Goal: Task Accomplishment & Management: Use online tool/utility

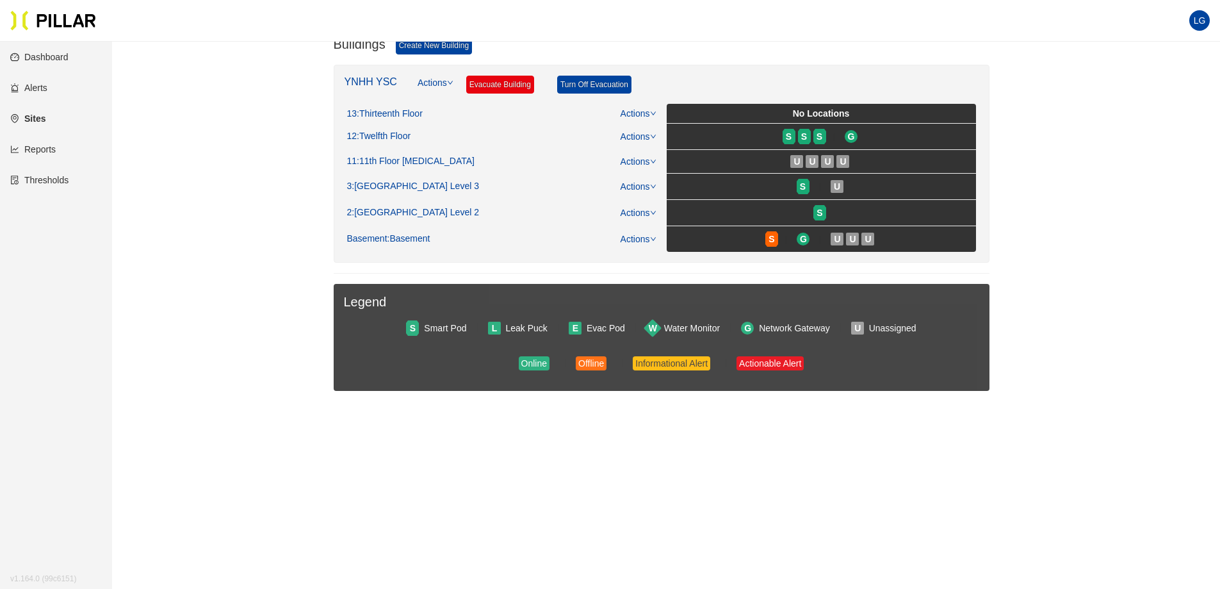
scroll to position [192, 0]
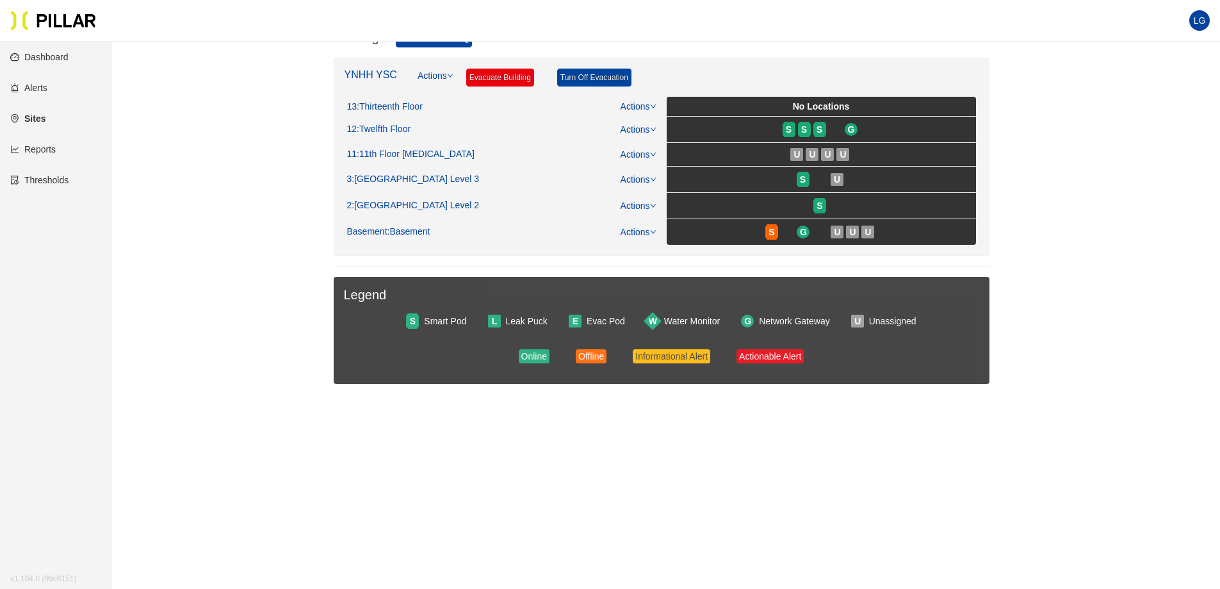
click at [44, 153] on link "Reports" at bounding box center [32, 149] width 45 height 10
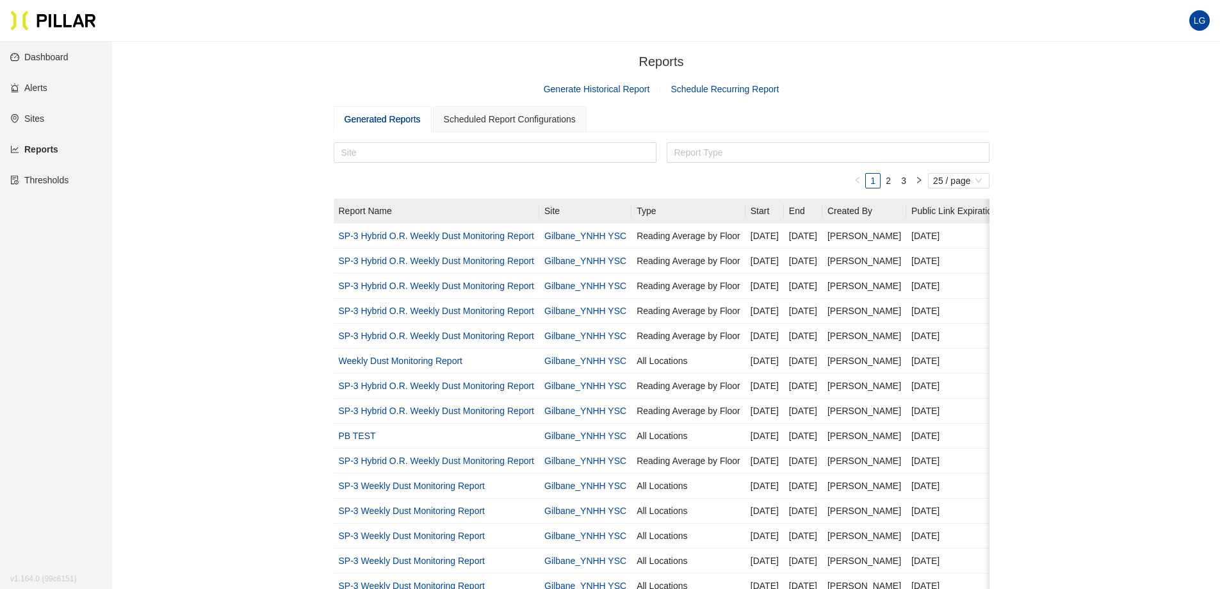
click at [590, 90] on link "Generate Historical Report" at bounding box center [597, 89] width 106 height 10
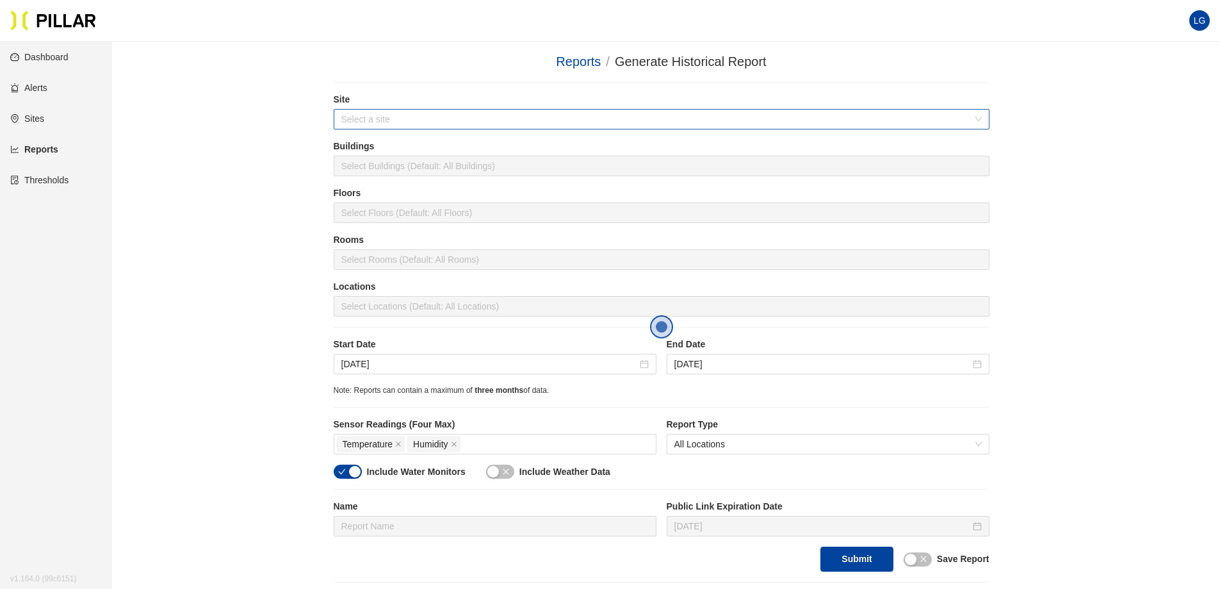
click at [386, 120] on input "search" at bounding box center [657, 119] width 632 height 19
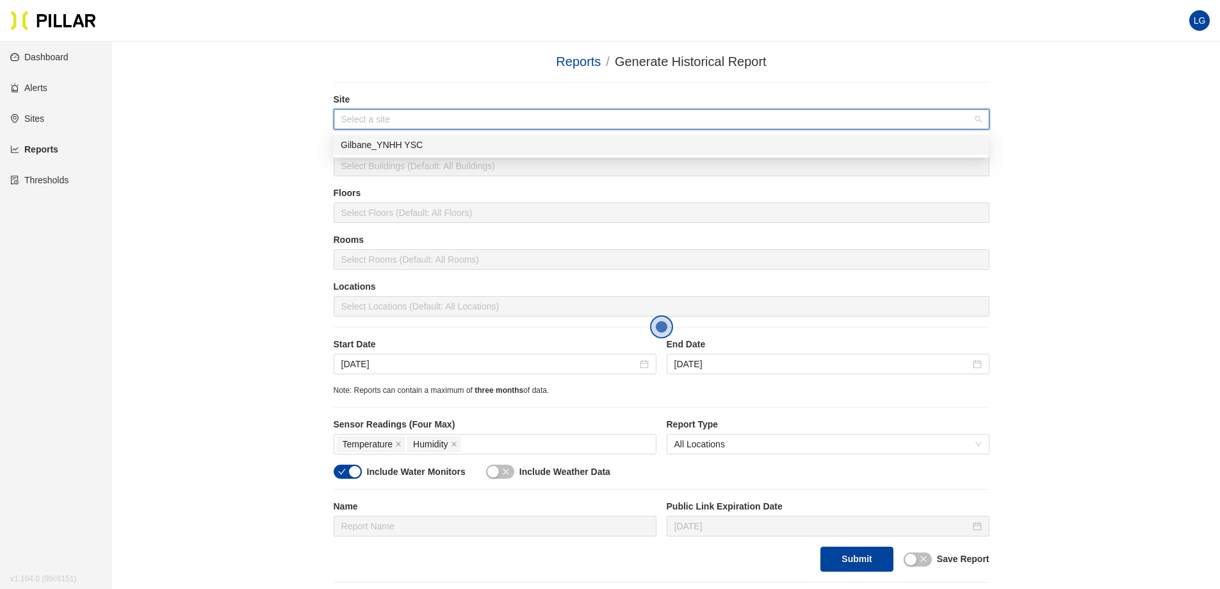
click at [385, 139] on div "Gilbane_YNHH YSC" at bounding box center [661, 145] width 641 height 14
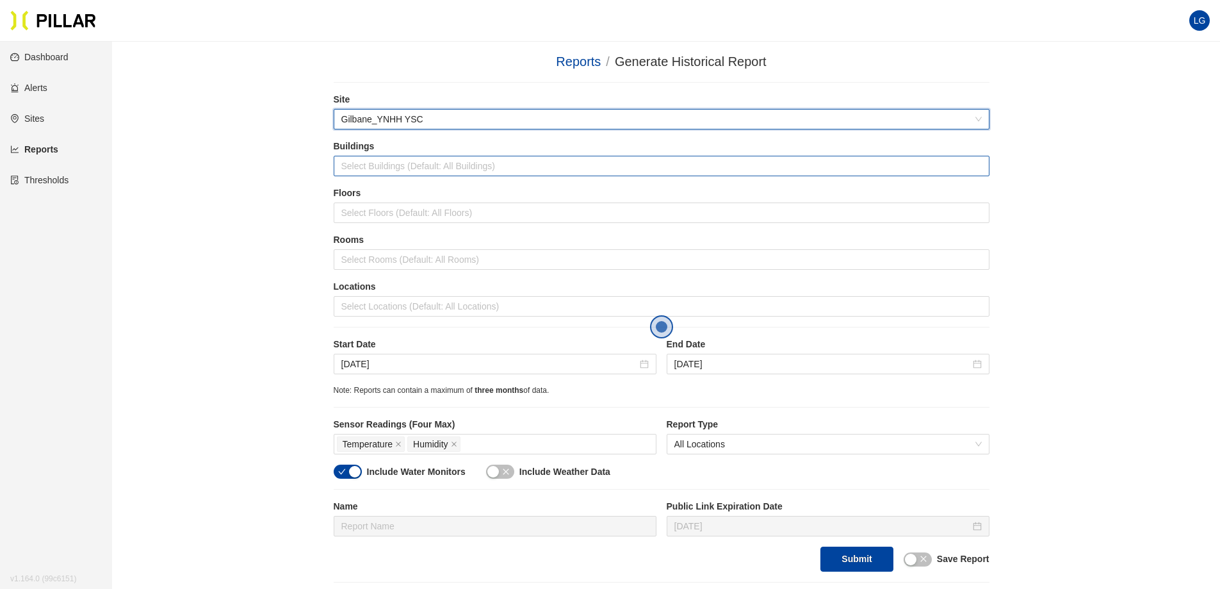
click at [389, 166] on div at bounding box center [661, 166] width 649 height 18
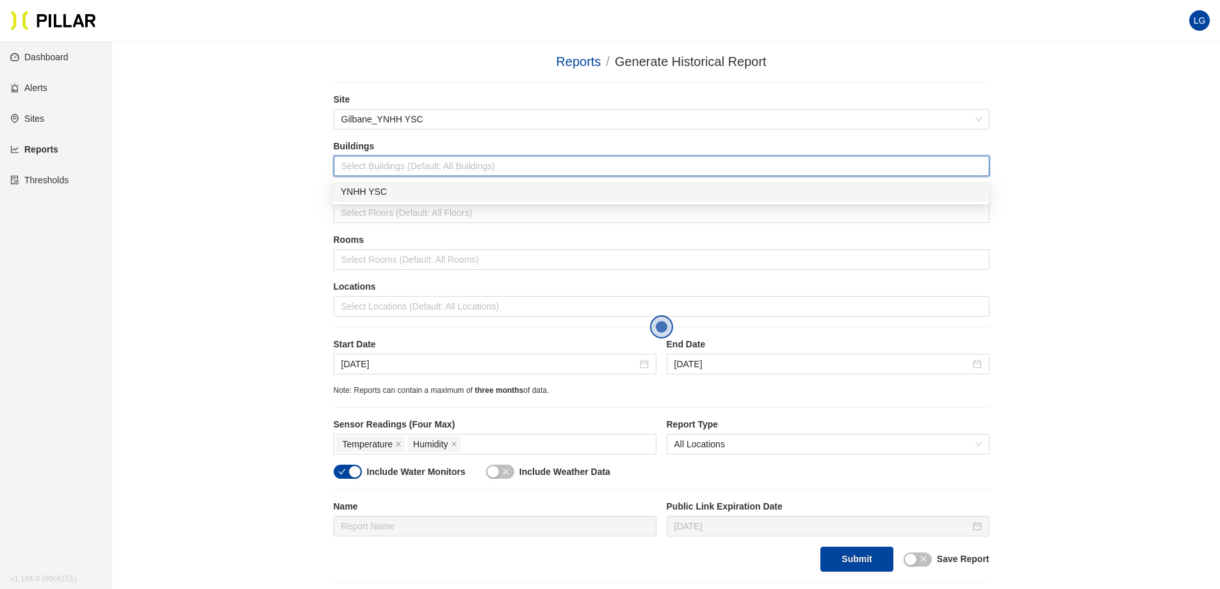
click at [385, 189] on div "YNHH YSC" at bounding box center [661, 191] width 641 height 14
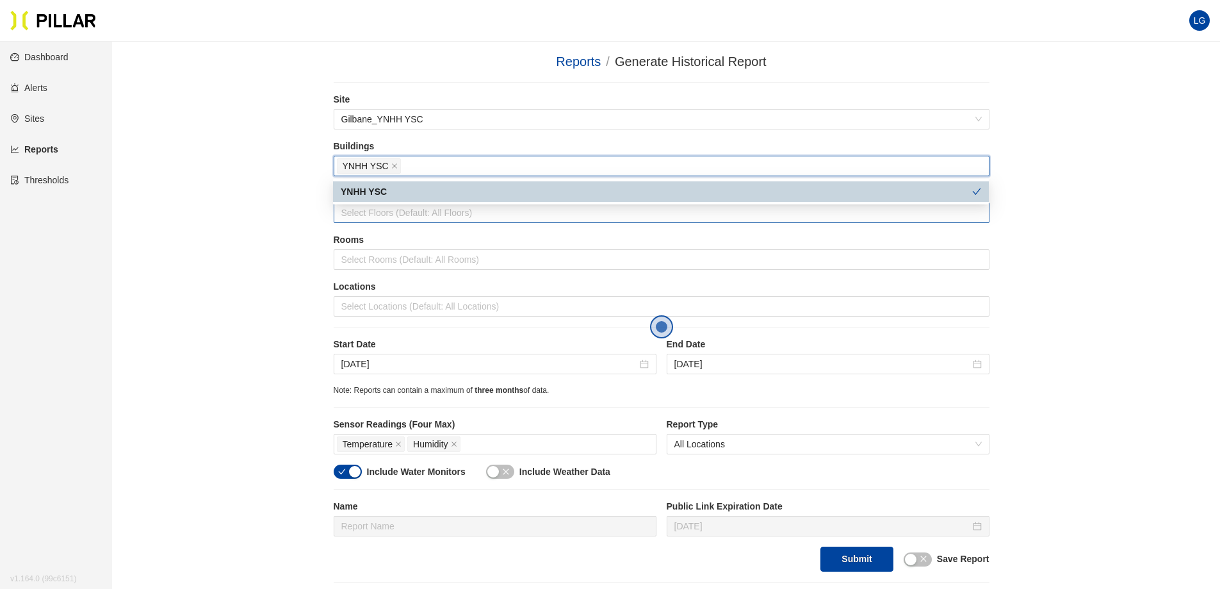
click at [393, 217] on div at bounding box center [661, 213] width 649 height 18
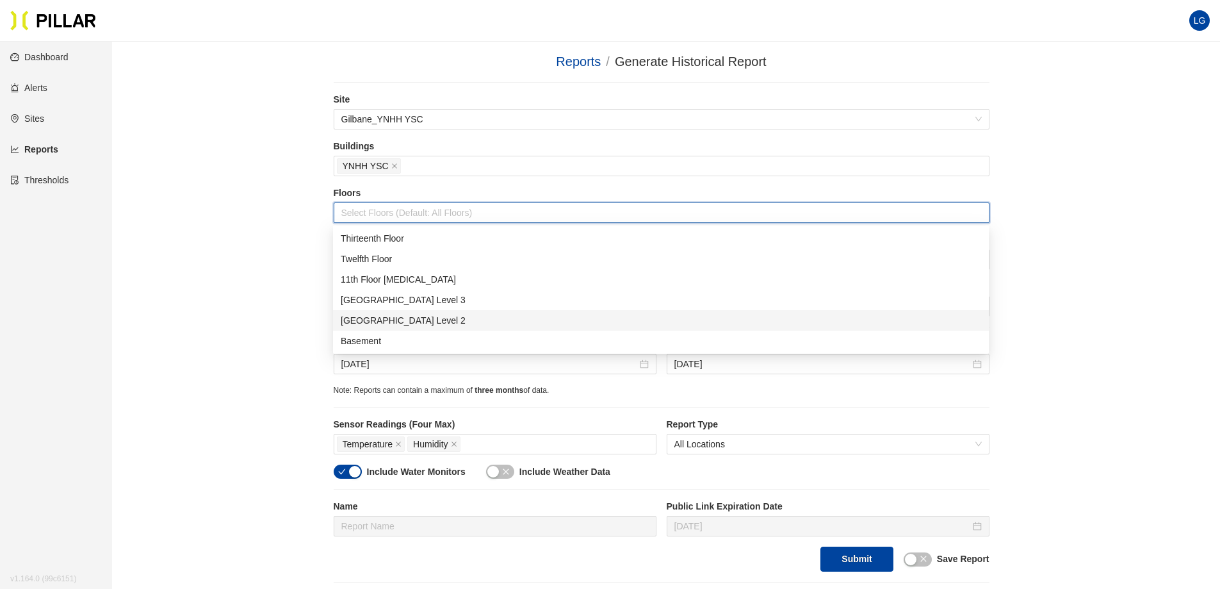
click at [400, 318] on div "[GEOGRAPHIC_DATA] Level 2" at bounding box center [661, 320] width 641 height 14
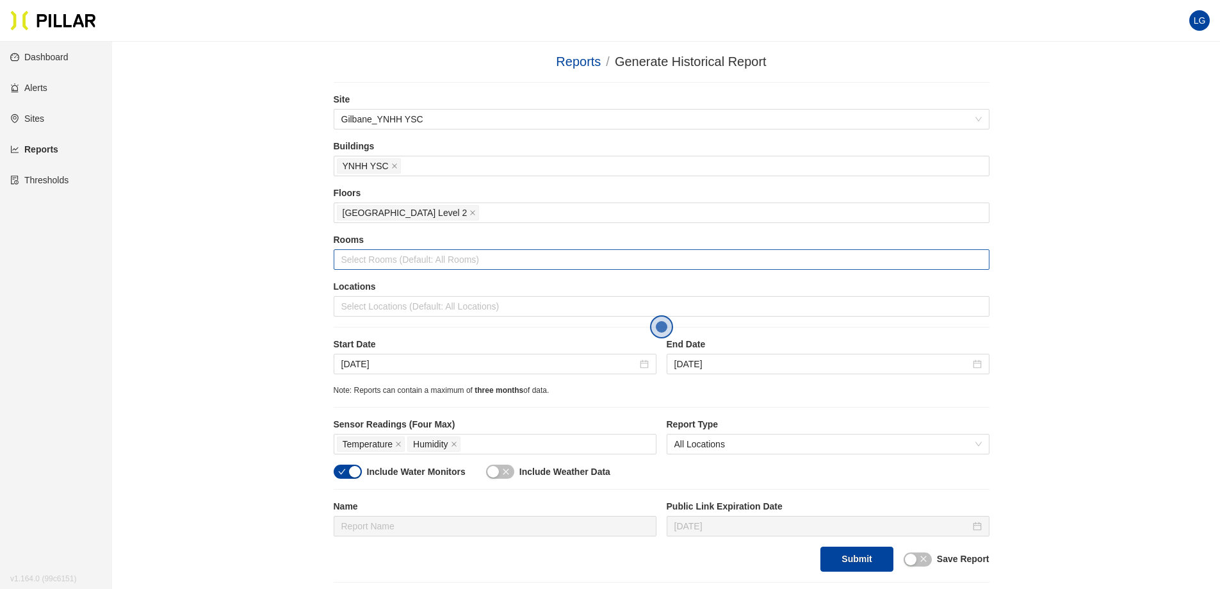
drag, startPoint x: 260, startPoint y: 279, endPoint x: 339, endPoint y: 270, distance: 80.0
click at [261, 279] on div "Reports / Generate Historical Report / Site Gilbane_YNHH YSC Buildings YNHH YSC…" at bounding box center [661, 317] width 1036 height 530
click at [418, 264] on div at bounding box center [661, 259] width 649 height 18
click at [297, 241] on div "Reports / Generate Historical Report / Site Gilbane_YNHH YSC Buildings YNHH YSC…" at bounding box center [661, 317] width 1036 height 530
click at [393, 304] on div at bounding box center [661, 306] width 649 height 18
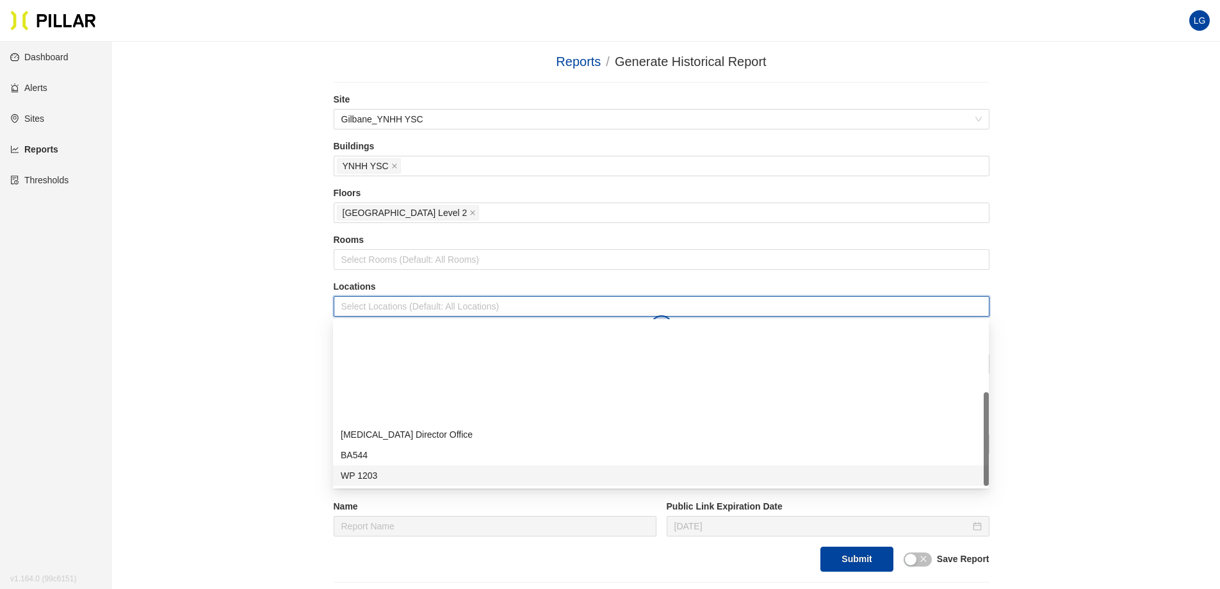
scroll to position [123, 0]
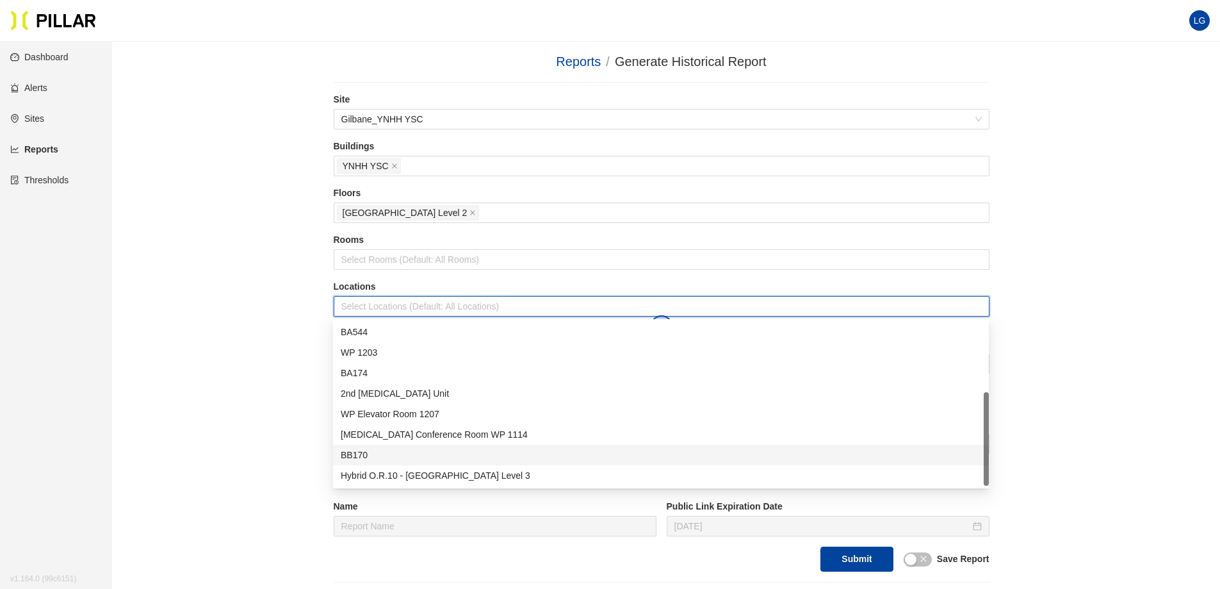
click at [412, 454] on div "BB170" at bounding box center [661, 455] width 641 height 14
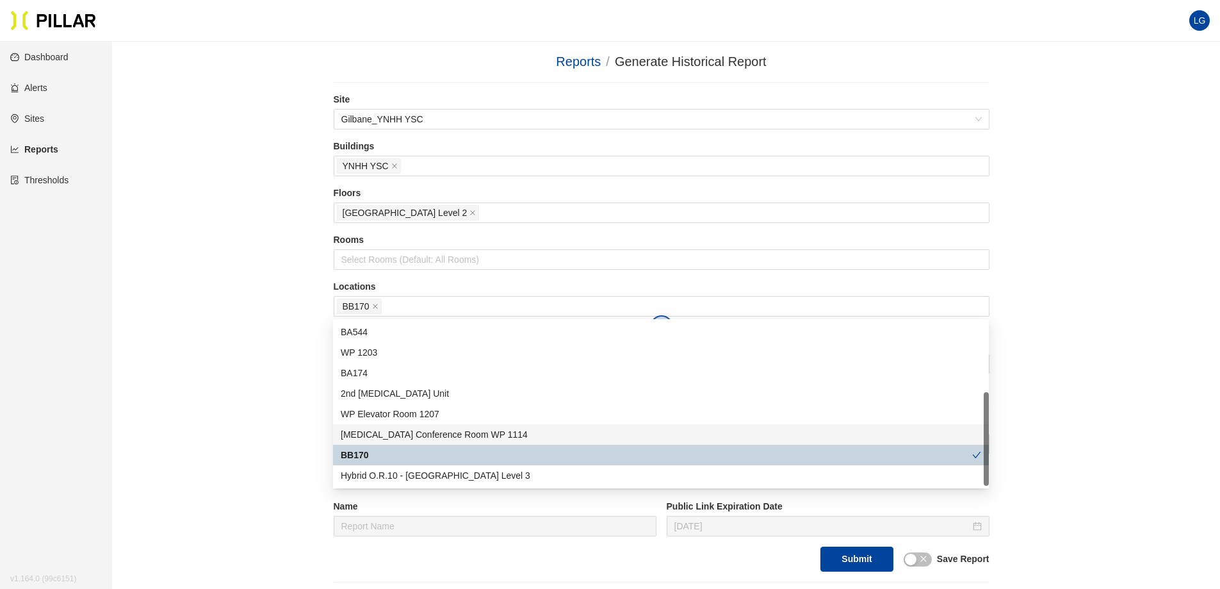
drag, startPoint x: 193, startPoint y: 396, endPoint x: 199, endPoint y: 398, distance: 6.5
click at [196, 397] on div "Reports / Generate Historical Report / Site Gilbane_YNHH YSC Buildings YNHH YSC…" at bounding box center [661, 317] width 1036 height 530
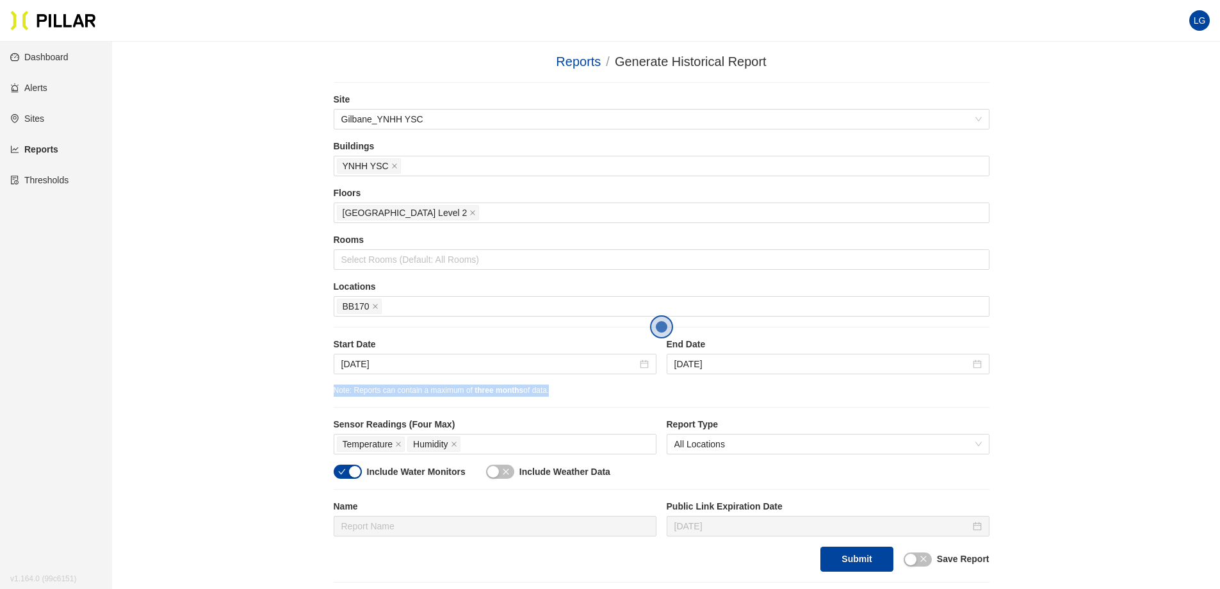
scroll to position [128, 0]
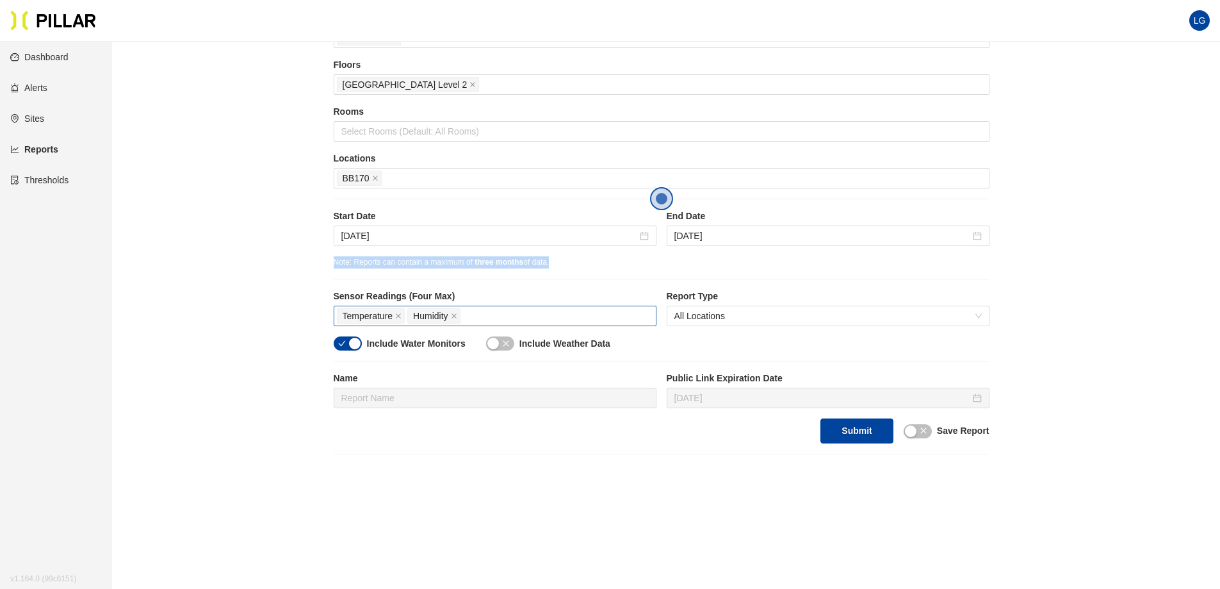
click at [486, 315] on div "Temperature Humidity" at bounding box center [495, 316] width 316 height 18
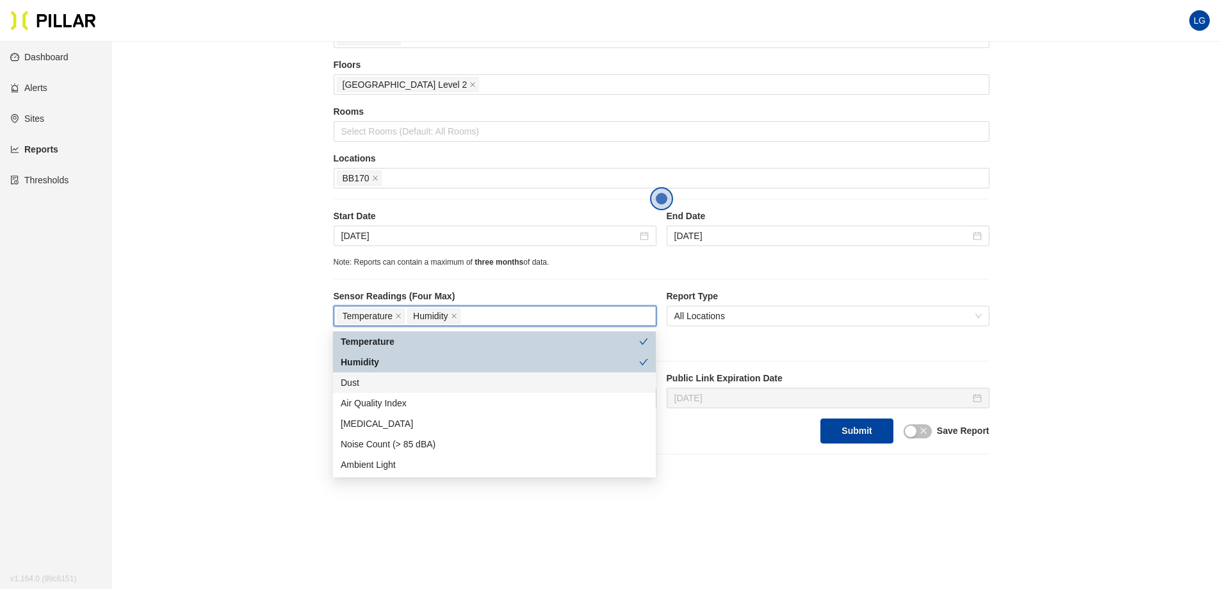
click at [410, 384] on div "Dust" at bounding box center [494, 382] width 307 height 14
click at [281, 337] on div "Reports / Generate Historical Report / Site Gilbane_YNHH YSC Buildings YNHH YSC…" at bounding box center [661, 189] width 1036 height 530
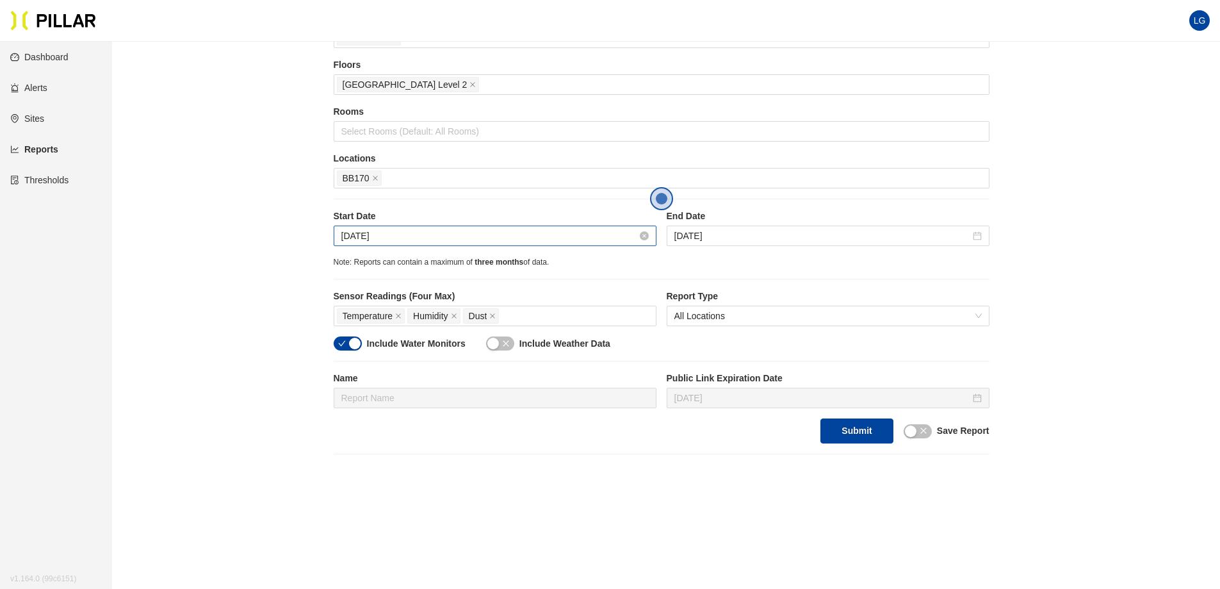
click at [603, 241] on input "[DATE]" at bounding box center [489, 236] width 296 height 14
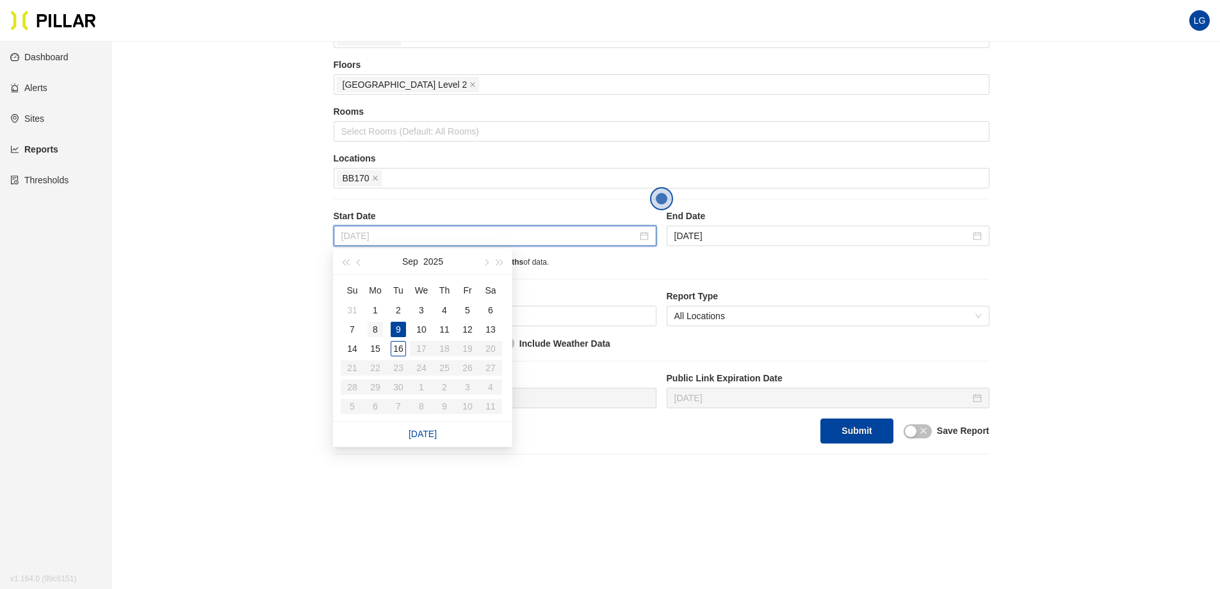
type input "[DATE]"
click at [370, 326] on div "8" at bounding box center [375, 329] width 15 height 15
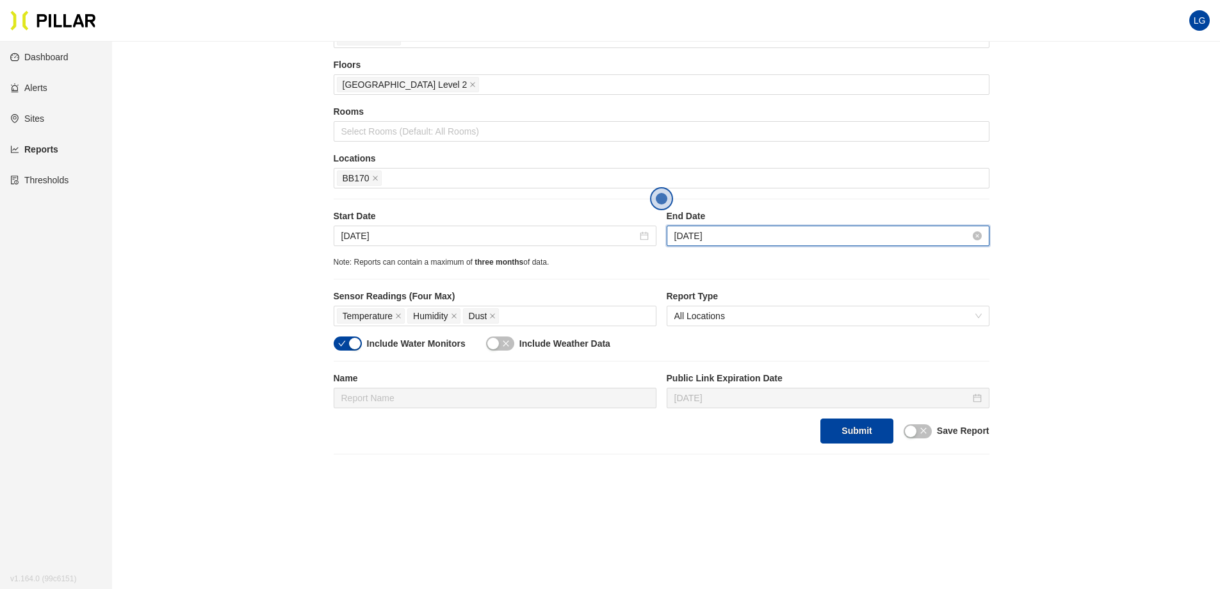
click at [773, 240] on input "[DATE]" at bounding box center [822, 236] width 296 height 14
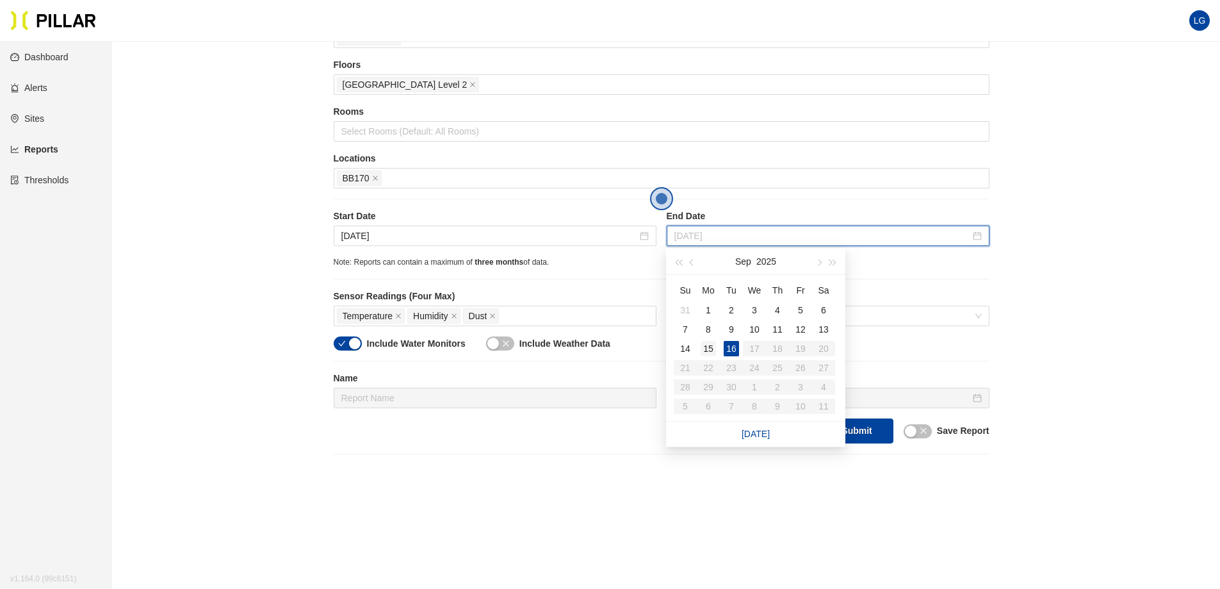
type input "[DATE]"
click at [711, 347] on div "15" at bounding box center [708, 348] width 15 height 15
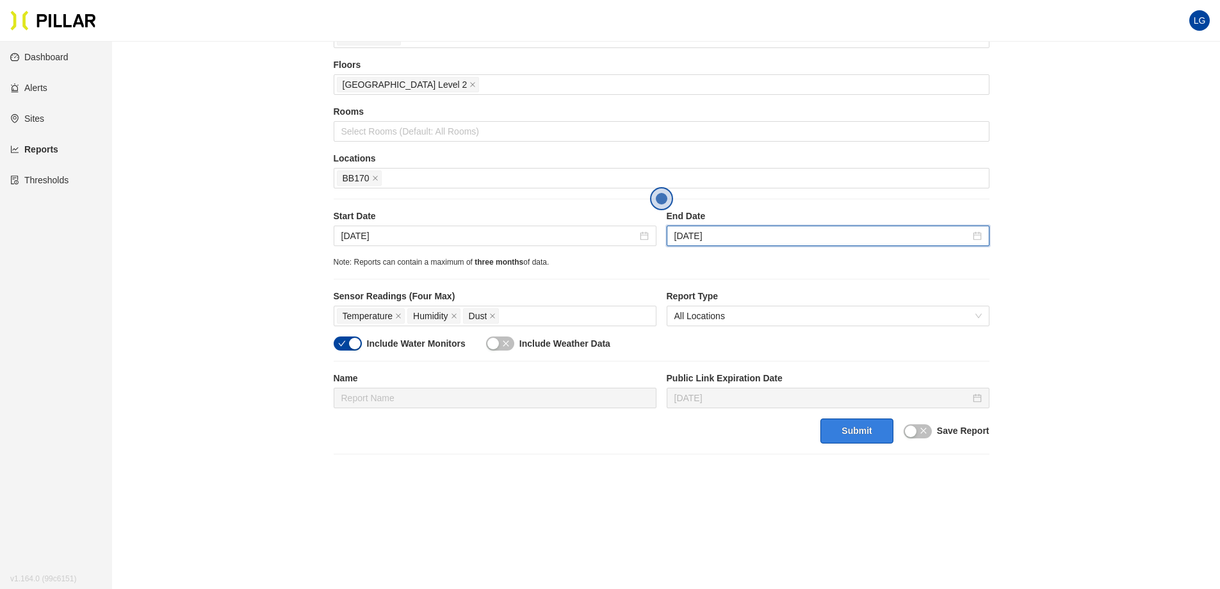
click at [867, 439] on button "Submit" at bounding box center [857, 430] width 72 height 25
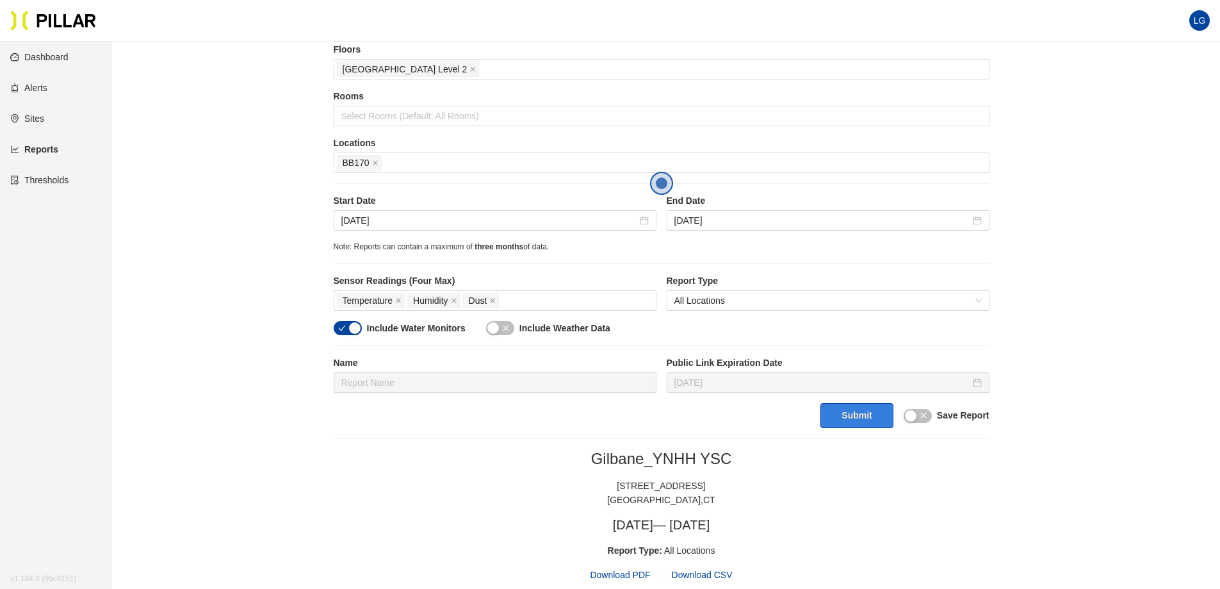
scroll to position [384, 0]
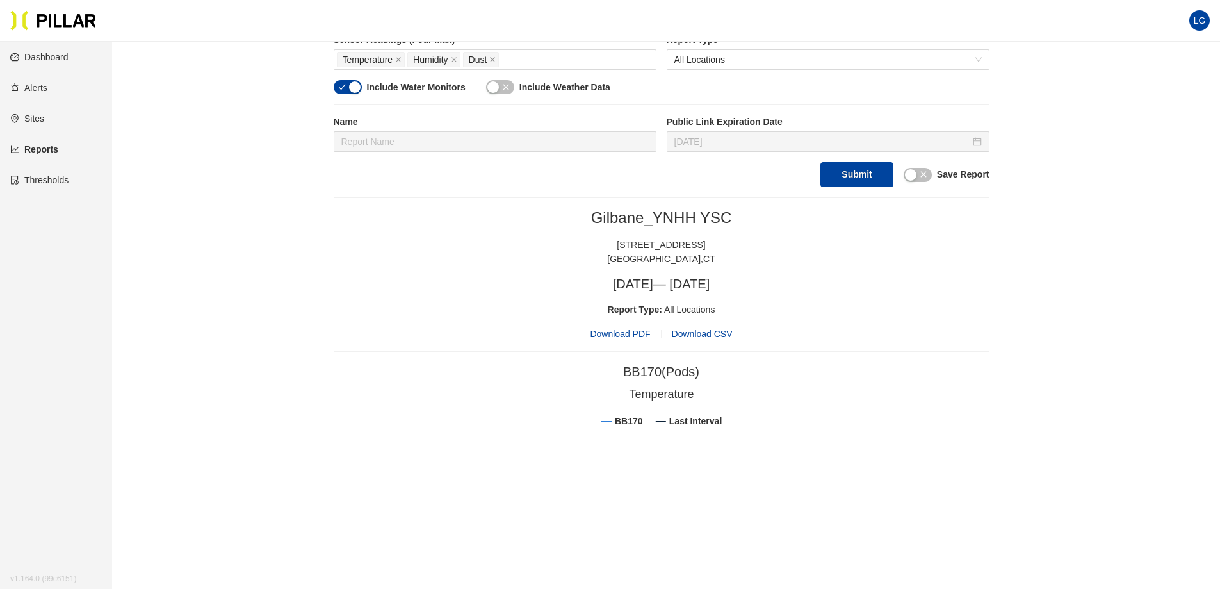
click at [622, 334] on span "Download PDF" at bounding box center [620, 334] width 60 height 14
